Goal: Task Accomplishment & Management: Use online tool/utility

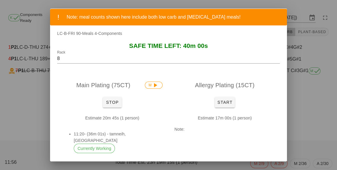
scroll to position [30, 0]
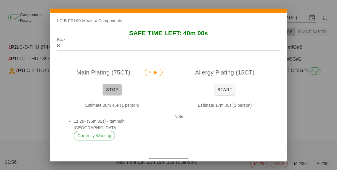
click at [116, 90] on span "Stop" at bounding box center [112, 89] width 14 height 5
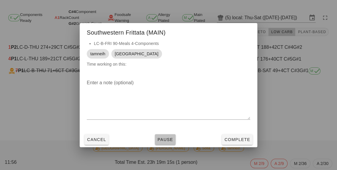
click at [162, 139] on span "Pause" at bounding box center [165, 139] width 16 height 5
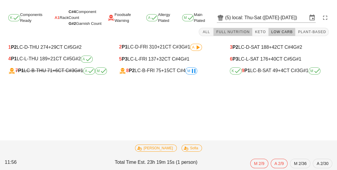
click at [232, 35] on button "Full Nutrition" at bounding box center [232, 32] width 39 height 8
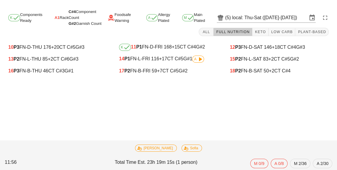
click at [268, 73] on div "18 P2 FN-B-SAT 50 +2 CT C#4" at bounding box center [279, 70] width 99 height 5
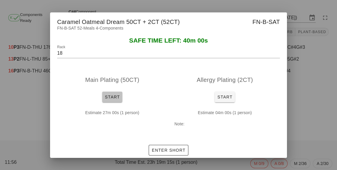
click at [108, 101] on button "Start" at bounding box center [112, 97] width 20 height 11
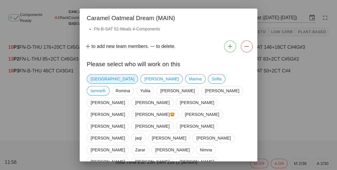
click at [93, 78] on span "[GEOGRAPHIC_DATA]" at bounding box center [112, 79] width 43 height 9
click at [189, 76] on span "Marina" at bounding box center [195, 79] width 13 height 9
click at [106, 86] on span "tamneih" at bounding box center [98, 90] width 15 height 9
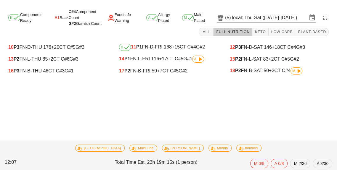
click at [284, 42] on div "12 P3 FN-D-SAT 146 +18 CT C#4 G#3" at bounding box center [279, 47] width 108 height 12
click at [285, 33] on span "Low Carb" at bounding box center [282, 32] width 22 height 4
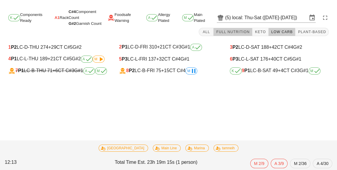
click at [231, 33] on span "Full Nutrition" at bounding box center [233, 32] width 34 height 4
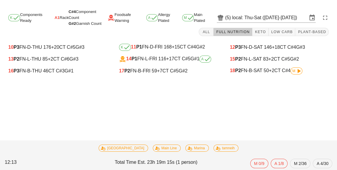
click at [297, 74] on icon at bounding box center [298, 70] width 7 height 7
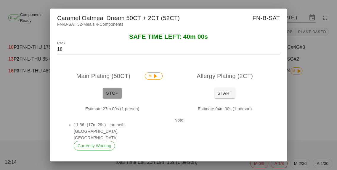
click at [116, 94] on span "Stop" at bounding box center [112, 93] width 14 height 5
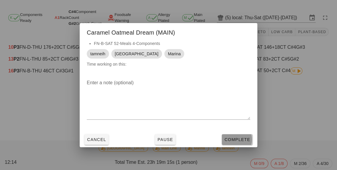
click at [242, 141] on span "Complete" at bounding box center [237, 139] width 26 height 5
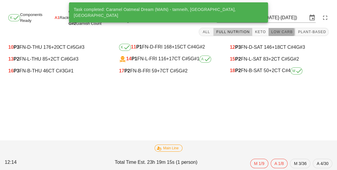
click at [284, 30] on span "Low Carb" at bounding box center [282, 32] width 22 height 4
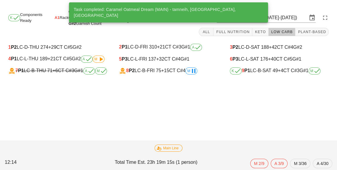
click at [190, 76] on div "8 P2 LC-B-FRI 75 +15 CT C#4 M" at bounding box center [168, 71] width 108 height 12
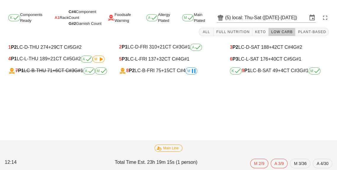
click at [162, 76] on div "8 P2 LC-B-FRI 75 +15 CT C#4 M" at bounding box center [168, 71] width 108 height 12
click at [177, 72] on div "8 P2 LC-B-FRI 75 +15 CT C#4 M" at bounding box center [168, 70] width 99 height 7
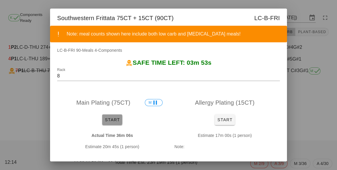
click at [113, 125] on button "Start" at bounding box center [112, 120] width 20 height 11
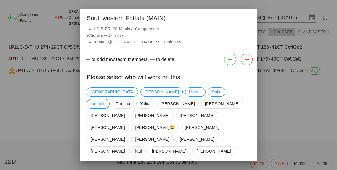
scroll to position [4, 0]
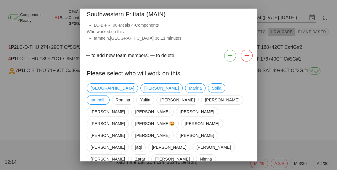
click at [285, 109] on div at bounding box center [168, 85] width 337 height 170
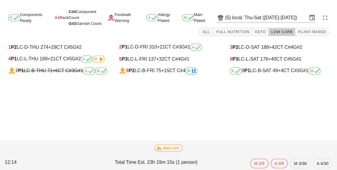
click at [197, 71] on icon at bounding box center [193, 70] width 7 height 7
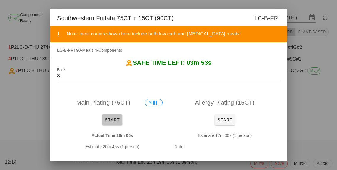
click at [114, 118] on button "Start" at bounding box center [112, 120] width 20 height 11
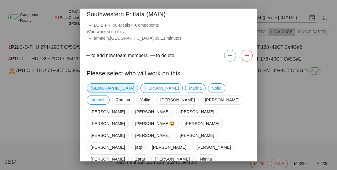
click at [93, 90] on span "[GEOGRAPHIC_DATA]" at bounding box center [112, 88] width 43 height 9
click at [133, 96] on div "[DEMOGRAPHIC_DATA] [PERSON_NAME] tamneih [PERSON_NAME] [PERSON_NAME] [PERSON_NA…" at bounding box center [168, 159] width 163 height 156
click at [106, 96] on span "tamneih" at bounding box center [98, 100] width 15 height 9
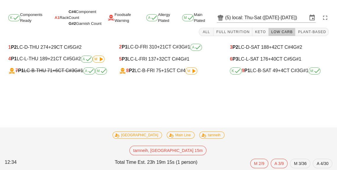
click at [238, 41] on div "3 P2 LC-D-SAT 188 +42 CT C#4 G#2" at bounding box center [279, 47] width 108 height 12
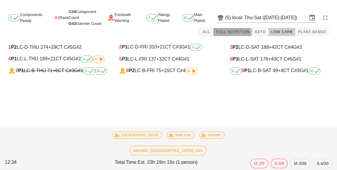
click at [237, 34] on span "Full Nutrition" at bounding box center [233, 32] width 34 height 4
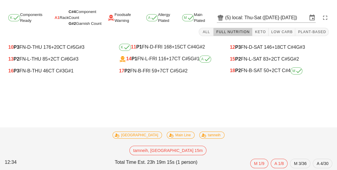
click at [147, 73] on div "17 P2 FN-B-FRI 59 +7 CT C#5 G#2" at bounding box center [168, 70] width 99 height 5
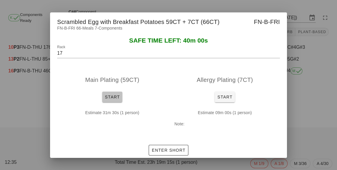
click at [113, 99] on span "Start" at bounding box center [111, 97] width 15 height 5
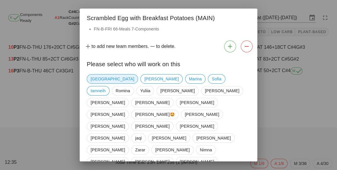
click at [90, 83] on span "[GEOGRAPHIC_DATA]" at bounding box center [112, 78] width 51 height 9
click at [185, 84] on span "Marina" at bounding box center [195, 78] width 20 height 9
click at [106, 86] on span "tamneih" at bounding box center [98, 90] width 15 height 9
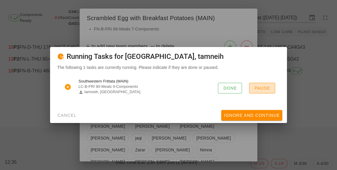
click at [268, 91] on span "Pause" at bounding box center [262, 88] width 16 height 5
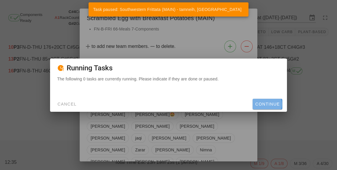
click at [267, 107] on span "Continue" at bounding box center [267, 104] width 25 height 5
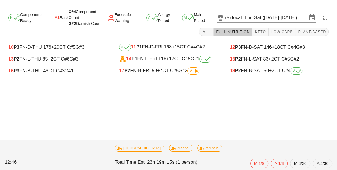
click at [151, 74] on div "17 P2 FN-B-FRI 59 +7 CT C#5 G#2 M" at bounding box center [168, 70] width 99 height 7
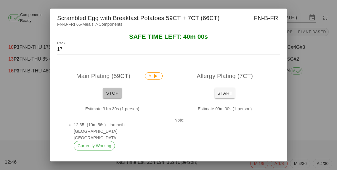
click at [110, 99] on button "Stop" at bounding box center [112, 93] width 19 height 11
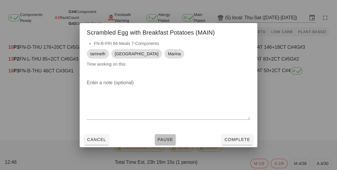
click at [165, 145] on button "Pause" at bounding box center [165, 139] width 21 height 11
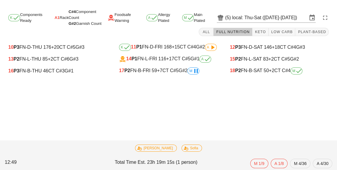
click at [189, 72] on span "M" at bounding box center [193, 70] width 12 height 7
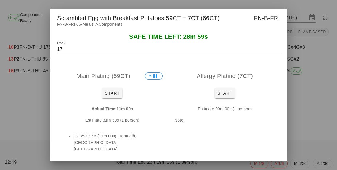
click at [306, 132] on div at bounding box center [168, 85] width 337 height 170
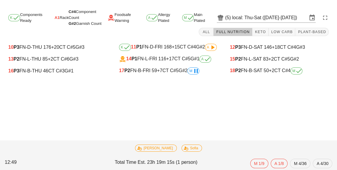
click at [298, 72] on icon at bounding box center [298, 70] width 7 height 7
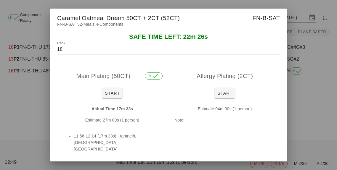
click at [313, 129] on div at bounding box center [168, 85] width 337 height 170
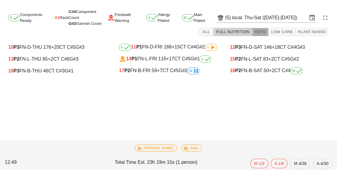
click at [260, 28] on button "Keto" at bounding box center [260, 32] width 16 height 8
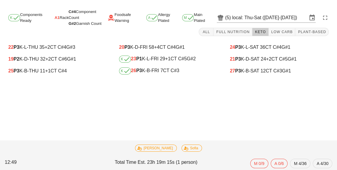
click at [150, 71] on div "K 26 P3 K-B-FRI 7 CT C#3" at bounding box center [168, 70] width 99 height 7
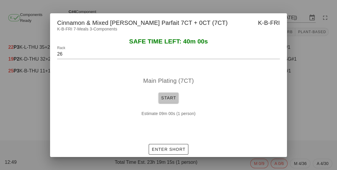
click at [173, 100] on span "Start" at bounding box center [168, 98] width 15 height 5
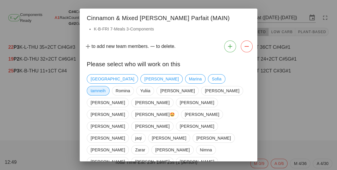
click at [106, 86] on span "tamneih" at bounding box center [98, 90] width 15 height 9
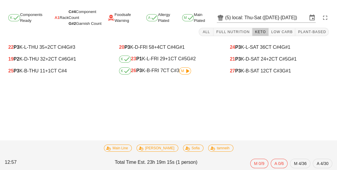
click at [186, 74] on icon at bounding box center [187, 70] width 7 height 7
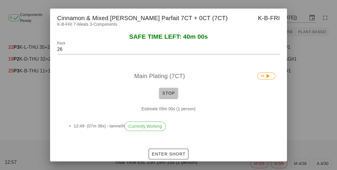
click at [161, 99] on button "Stop" at bounding box center [168, 93] width 19 height 11
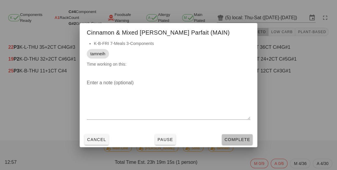
click at [241, 142] on span "Complete" at bounding box center [237, 139] width 26 height 5
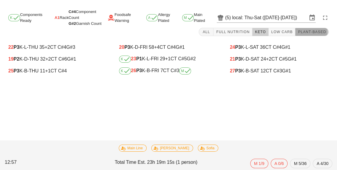
click at [320, 33] on span "Plant-Based" at bounding box center [311, 32] width 28 height 4
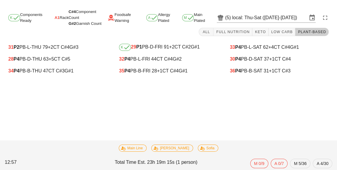
click at [144, 72] on div "35 P4 PB-B-FRI 28 +1 CT C#4 G#1" at bounding box center [168, 70] width 99 height 5
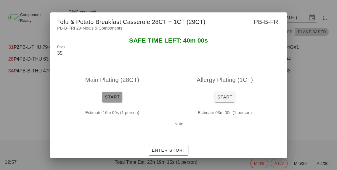
click at [115, 102] on button "Start" at bounding box center [112, 97] width 20 height 11
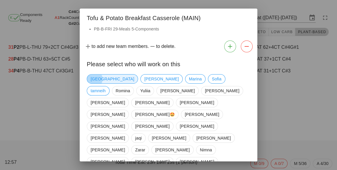
click at [95, 83] on span "[GEOGRAPHIC_DATA]" at bounding box center [112, 79] width 43 height 9
click at [189, 82] on span "Marina" at bounding box center [195, 79] width 13 height 9
click at [106, 86] on span "tamneih" at bounding box center [98, 90] width 15 height 9
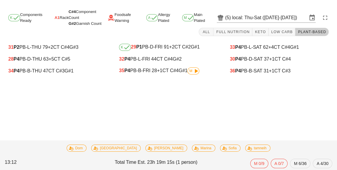
click at [192, 74] on span "M" at bounding box center [193, 70] width 12 height 7
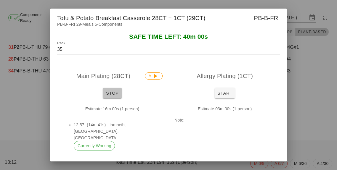
click at [111, 96] on span "Stop" at bounding box center [112, 93] width 14 height 5
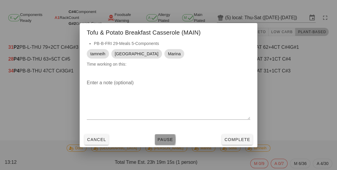
click at [163, 142] on span "Pause" at bounding box center [165, 139] width 16 height 5
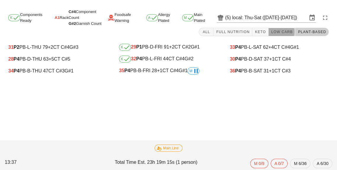
click at [277, 33] on span "Low Carb" at bounding box center [282, 32] width 22 height 4
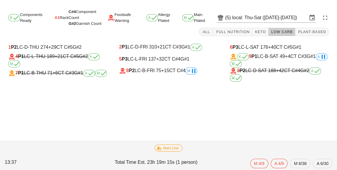
click at [191, 74] on icon at bounding box center [193, 70] width 7 height 7
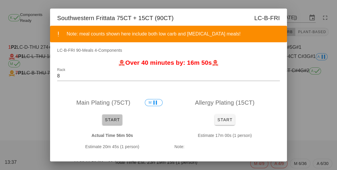
click at [112, 122] on span "Start" at bounding box center [111, 119] width 15 height 5
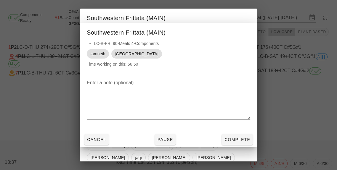
click at [91, 59] on span "tamneih" at bounding box center [97, 53] width 15 height 9
click at [121, 59] on span "[GEOGRAPHIC_DATA]" at bounding box center [136, 53] width 43 height 9
click at [118, 59] on span "[GEOGRAPHIC_DATA]" at bounding box center [136, 53] width 43 height 9
click at [236, 145] on button "Complete" at bounding box center [237, 139] width 31 height 11
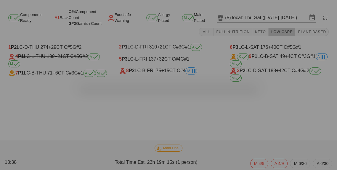
click at [192, 75] on div at bounding box center [168, 85] width 337 height 170
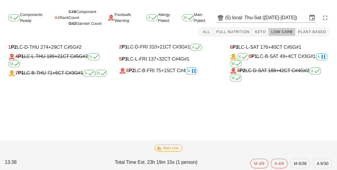
click at [197, 72] on icon at bounding box center [193, 70] width 7 height 7
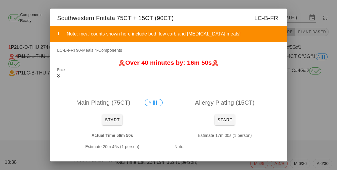
click at [306, 133] on div at bounding box center [168, 85] width 337 height 170
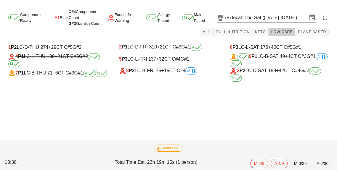
click at [316, 57] on span "A" at bounding box center [321, 56] width 12 height 7
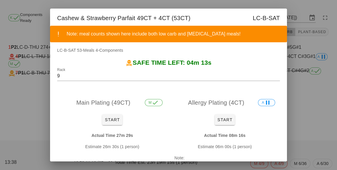
scroll to position [16, 0]
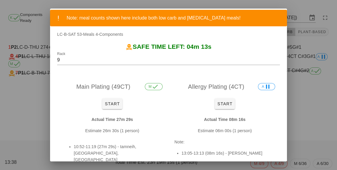
click at [305, 123] on div at bounding box center [168, 85] width 337 height 170
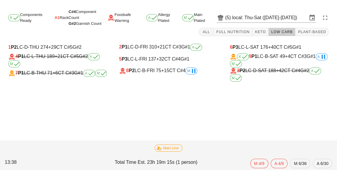
click at [318, 58] on span "A" at bounding box center [321, 57] width 8 height 4
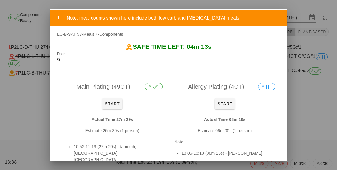
scroll to position [0, 0]
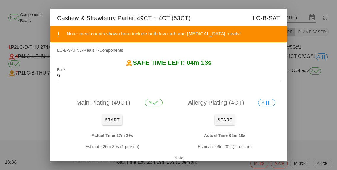
click at [305, 135] on div at bounding box center [168, 85] width 337 height 170
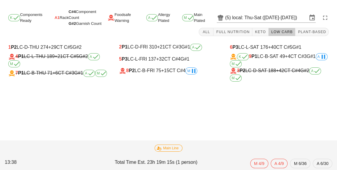
click at [196, 74] on div "8 P2 LC-B-FRI 75 +15 CT C#4 M" at bounding box center [168, 70] width 99 height 7
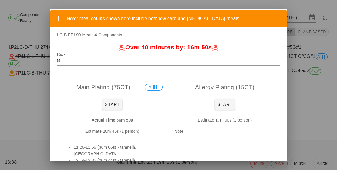
scroll to position [16, 0]
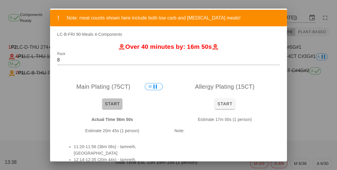
click at [104, 106] on span "Start" at bounding box center [111, 103] width 15 height 5
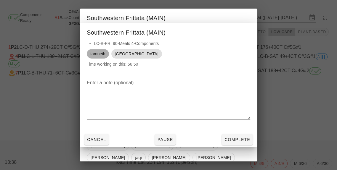
click at [101, 59] on span "tamneih" at bounding box center [97, 53] width 15 height 9
click at [236, 142] on span "Complete" at bounding box center [237, 139] width 26 height 5
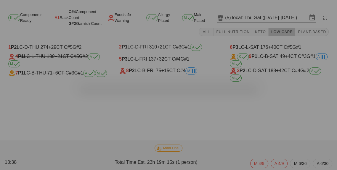
click at [272, 162] on div at bounding box center [168, 85] width 337 height 170
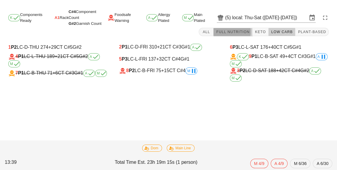
click at [233, 32] on span "Full Nutrition" at bounding box center [233, 32] width 34 height 4
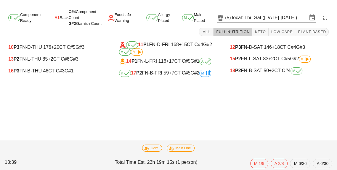
click at [201, 76] on span "M" at bounding box center [205, 73] width 12 height 7
type input "17"
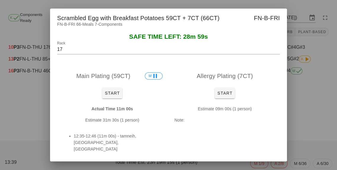
click at [153, 80] on icon at bounding box center [155, 75] width 7 height 7
click at [112, 99] on button "Start" at bounding box center [112, 93] width 20 height 11
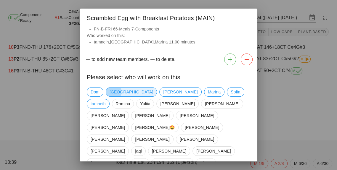
click at [114, 95] on span "[GEOGRAPHIC_DATA]" at bounding box center [130, 92] width 43 height 9
click at [106, 99] on span "tamneih" at bounding box center [98, 103] width 15 height 9
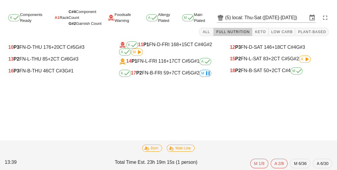
click at [208, 73] on icon at bounding box center [207, 73] width 7 height 7
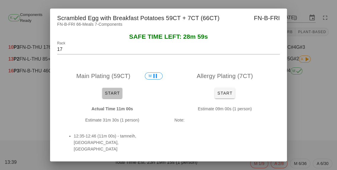
click at [120, 99] on button "Start" at bounding box center [112, 93] width 20 height 11
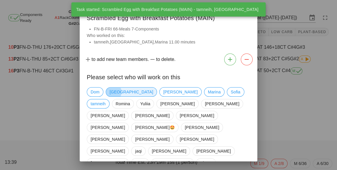
click at [113, 94] on span "[GEOGRAPHIC_DATA]" at bounding box center [130, 92] width 43 height 9
click at [106, 99] on span "tamneih" at bounding box center [98, 103] width 15 height 9
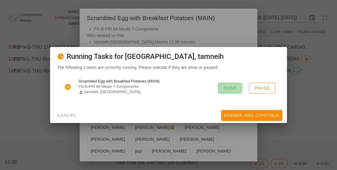
click at [231, 91] on span "Done" at bounding box center [230, 88] width 14 height 5
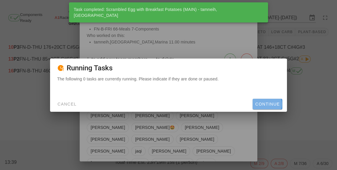
click at [273, 107] on span "Continue" at bounding box center [267, 104] width 25 height 5
